Goal: Task Accomplishment & Management: Manage account settings

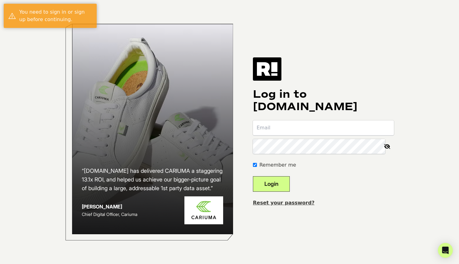
type input "[EMAIL_ADDRESS][DOMAIN_NAME]"
click at [280, 183] on button "Login" at bounding box center [271, 183] width 37 height 15
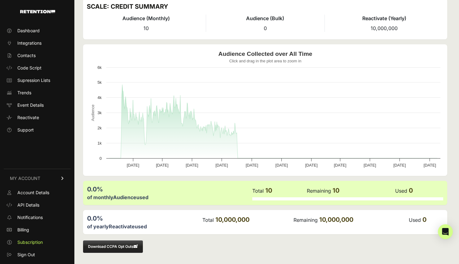
scroll to position [25, 0]
click at [33, 231] on link "Billing" at bounding box center [37, 230] width 67 height 10
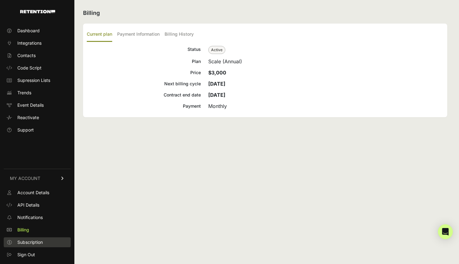
click at [26, 241] on span "Subscription" at bounding box center [29, 242] width 25 height 6
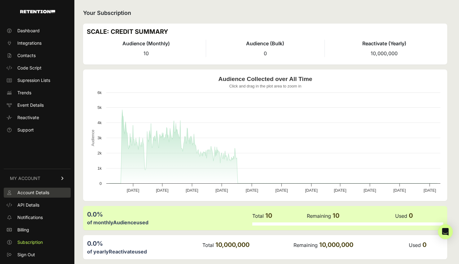
click at [45, 195] on span "Account Details" at bounding box center [33, 192] width 32 height 6
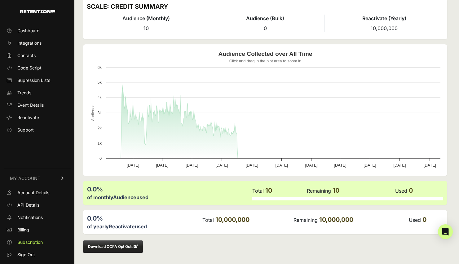
scroll to position [25, 0]
click at [39, 231] on link "Billing" at bounding box center [37, 230] width 67 height 10
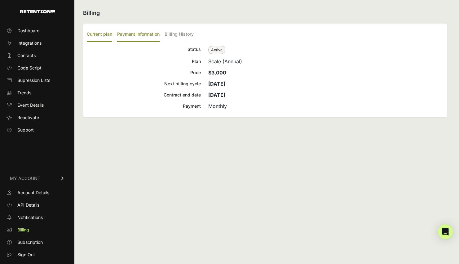
click at [144, 34] on label "Payment Information" at bounding box center [138, 34] width 42 height 15
click at [0, 0] on input "Payment Information" at bounding box center [0, 0] width 0 height 0
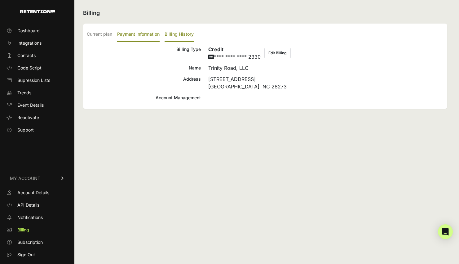
click at [186, 39] on label "Billing History" at bounding box center [179, 34] width 29 height 15
click at [0, 0] on input "Billing History" at bounding box center [0, 0] width 0 height 0
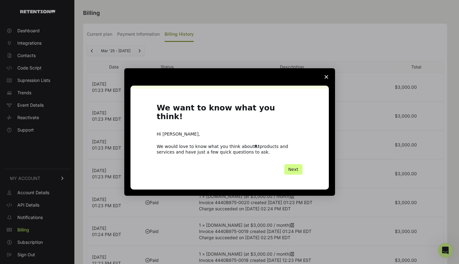
click at [328, 82] on span "Close survey" at bounding box center [326, 76] width 17 height 17
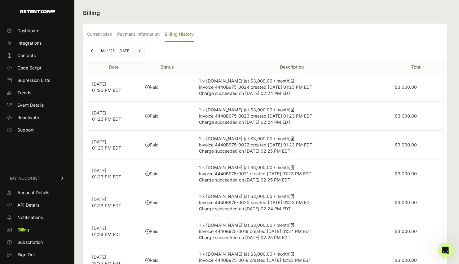
click at [43, 179] on link "MY ACCOUNT" at bounding box center [37, 178] width 67 height 19
click at [53, 251] on link "MY ACCOUNT" at bounding box center [37, 249] width 67 height 19
click at [35, 192] on span "Account Details" at bounding box center [33, 192] width 32 height 6
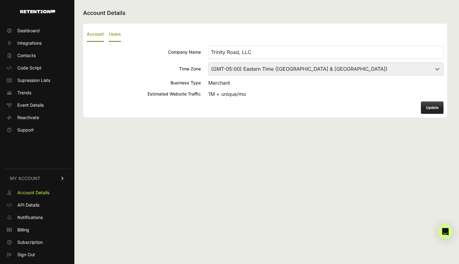
click at [116, 34] on label "Users" at bounding box center [115, 34] width 12 height 15
click at [0, 0] on input "Users" at bounding box center [0, 0] width 0 height 0
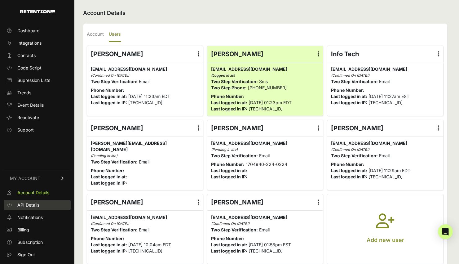
click at [42, 204] on link "API Details" at bounding box center [37, 205] width 67 height 10
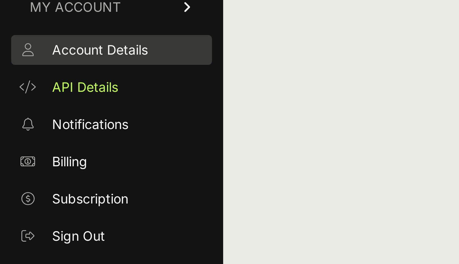
click at [36, 189] on span "Account Details" at bounding box center [33, 192] width 32 height 6
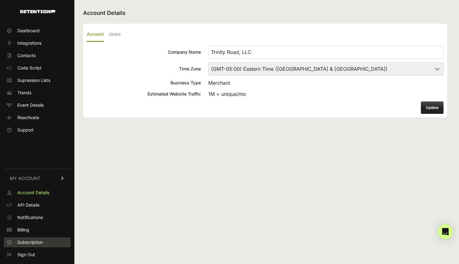
click at [31, 239] on span "Subscription" at bounding box center [29, 242] width 25 height 6
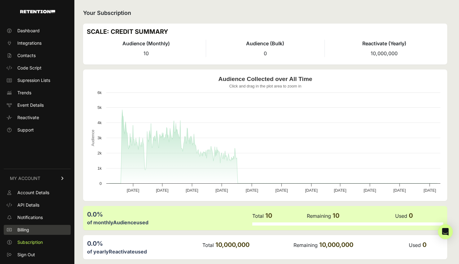
click at [31, 230] on link "Billing" at bounding box center [37, 230] width 67 height 10
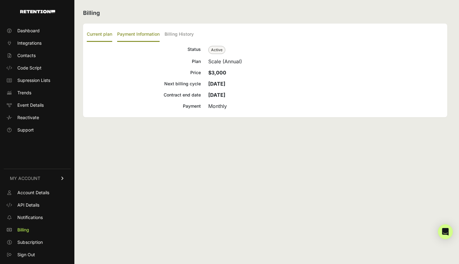
click at [134, 33] on label "Payment Information" at bounding box center [138, 34] width 42 height 15
click at [0, 0] on input "Payment Information" at bounding box center [0, 0] width 0 height 0
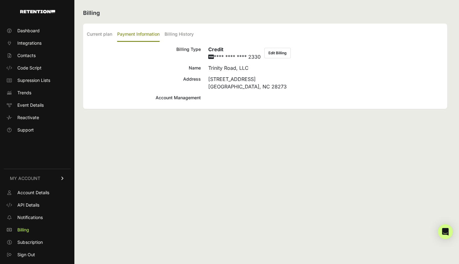
click at [284, 49] on button "Edit Billing" at bounding box center [277, 53] width 26 height 11
click at [187, 37] on label "Billing History" at bounding box center [179, 34] width 29 height 15
click at [0, 0] on input "Billing History" at bounding box center [0, 0] width 0 height 0
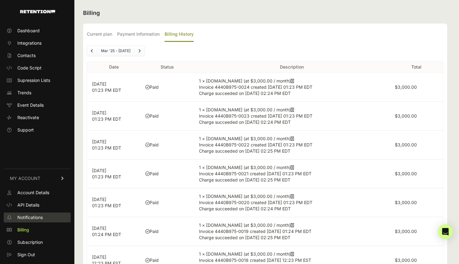
click at [33, 218] on span "Notifications" at bounding box center [29, 217] width 25 height 6
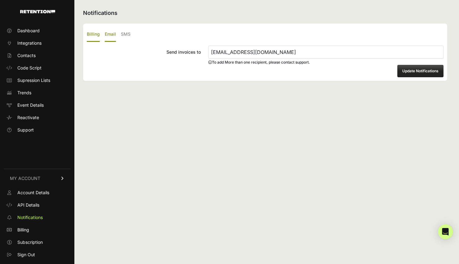
click at [107, 35] on label "Email" at bounding box center [110, 34] width 11 height 15
click at [0, 0] on input "Email" at bounding box center [0, 0] width 0 height 0
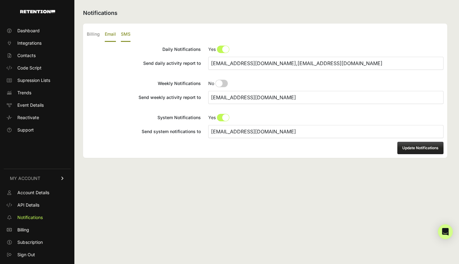
click at [126, 35] on label "SMS" at bounding box center [126, 34] width 10 height 15
click at [0, 0] on input "SMS" at bounding box center [0, 0] width 0 height 0
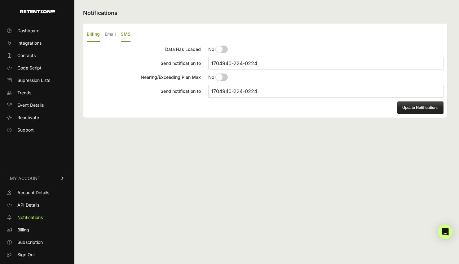
click at [93, 35] on label "Billing" at bounding box center [93, 34] width 13 height 15
click at [0, 0] on input "Billing" at bounding box center [0, 0] width 0 height 0
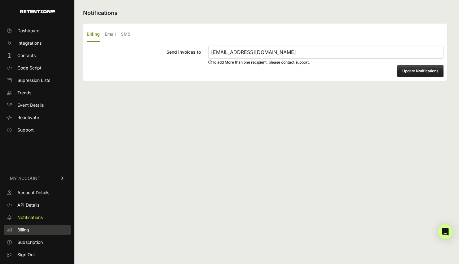
click at [34, 229] on link "Billing" at bounding box center [37, 230] width 67 height 10
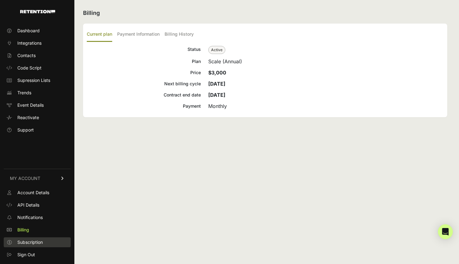
click at [27, 241] on span "Subscription" at bounding box center [29, 242] width 25 height 6
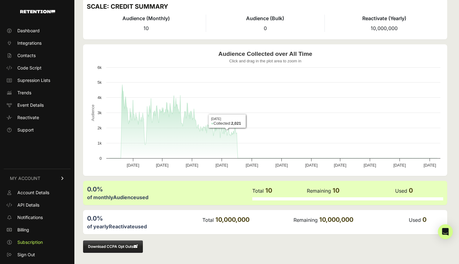
scroll to position [25, 0]
